Goal: Understand process/instructions: Learn how to perform a task or action

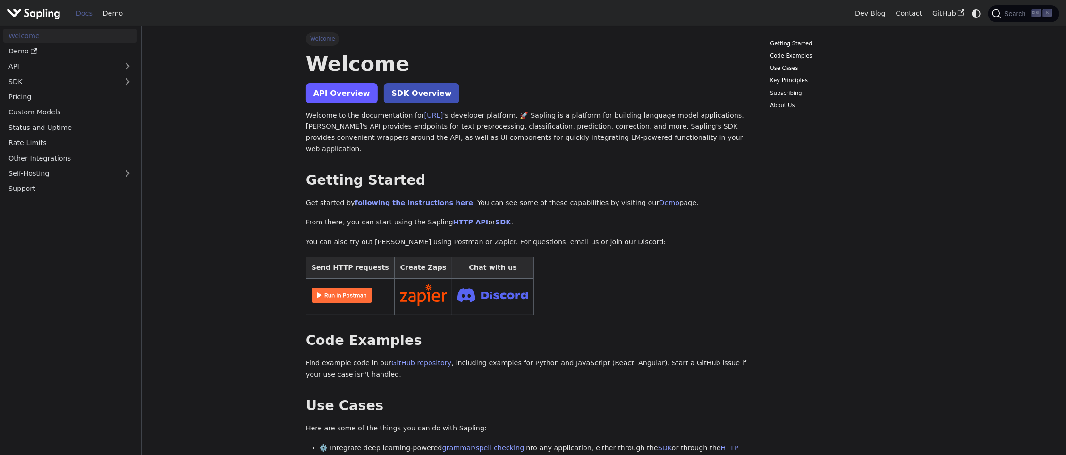
click at [342, 103] on link "API Overview" at bounding box center [342, 93] width 72 height 20
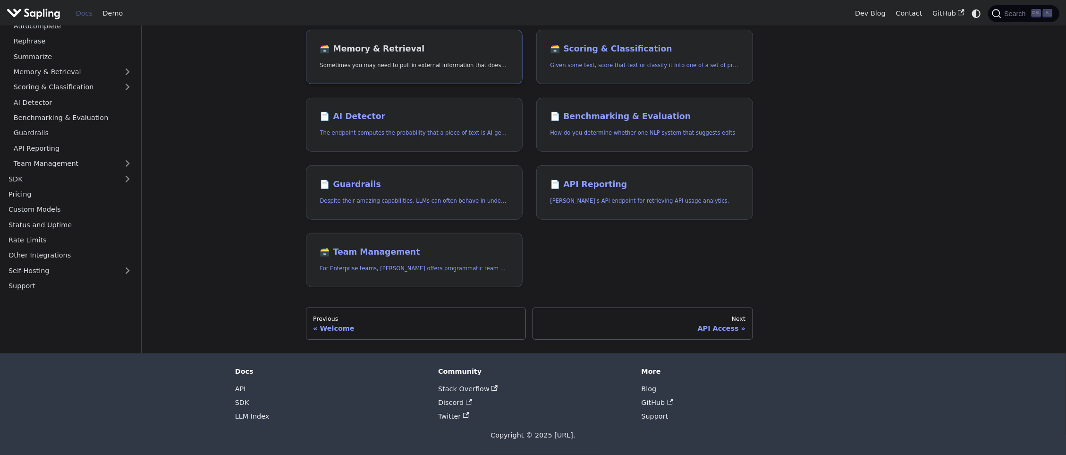
scroll to position [590, 0]
click at [440, 152] on link "📄️ AI Detector The endpoint computes the probability that a piece of text is AI…" at bounding box center [414, 125] width 217 height 54
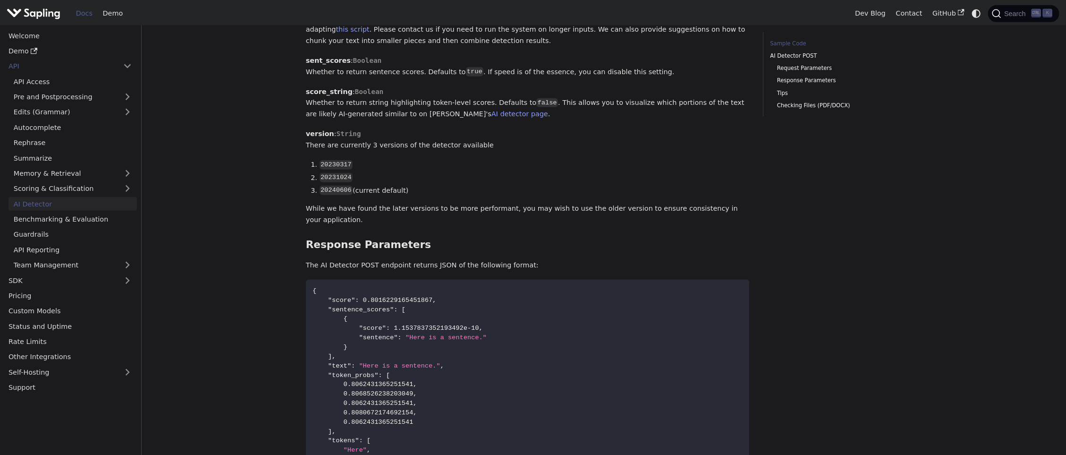
scroll to position [621, 0]
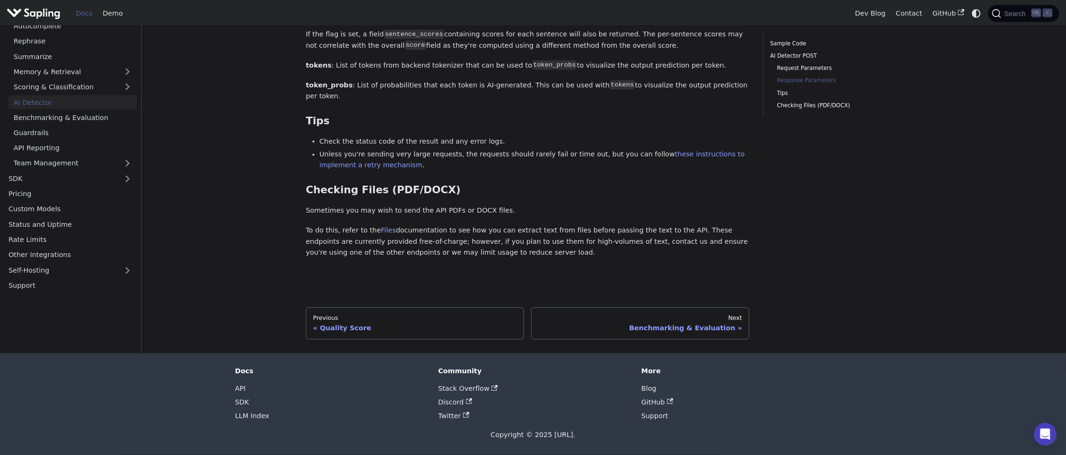
scroll to position [1766, 0]
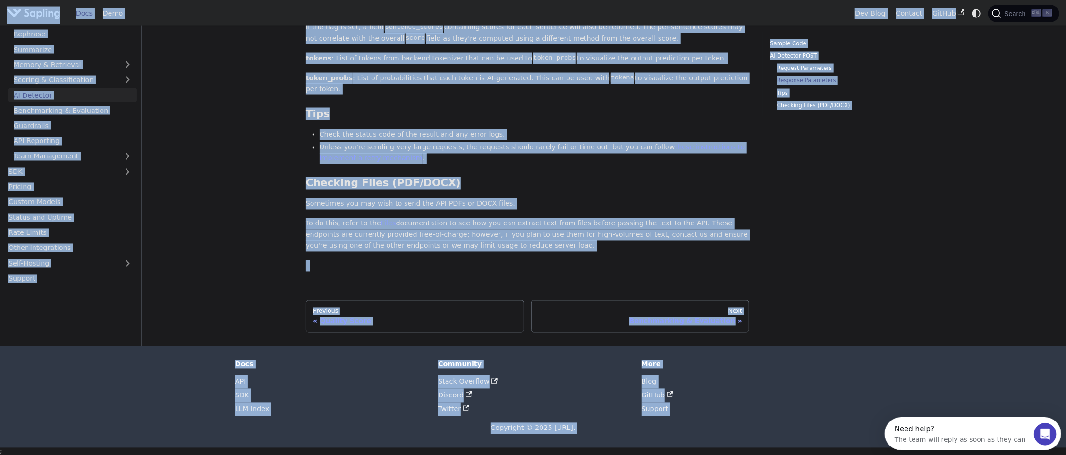
scroll to position [0, 0]
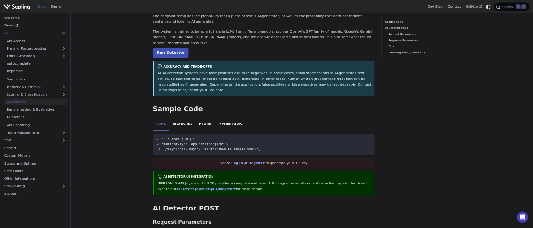
scroll to position [64, 0]
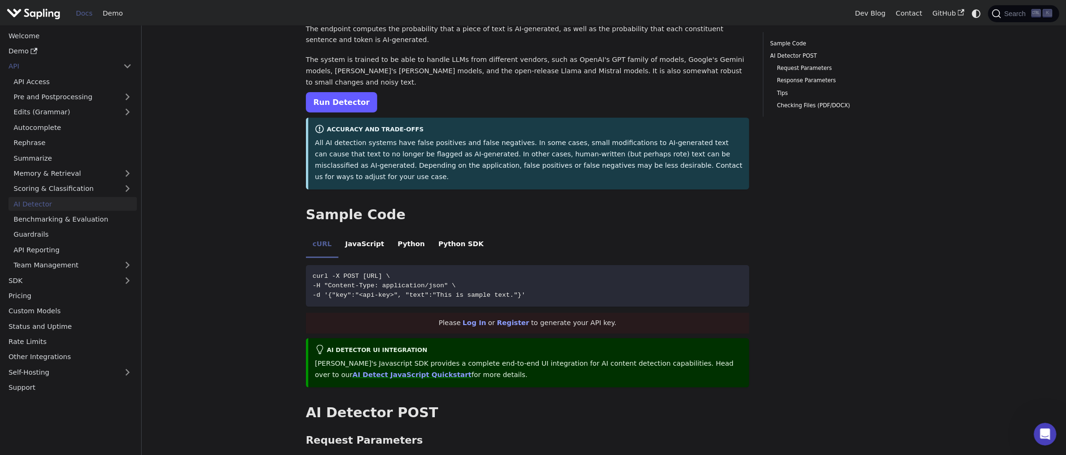
click at [333, 112] on link "Run Detector" at bounding box center [341, 102] width 71 height 20
